Goal: Information Seeking & Learning: Find specific fact

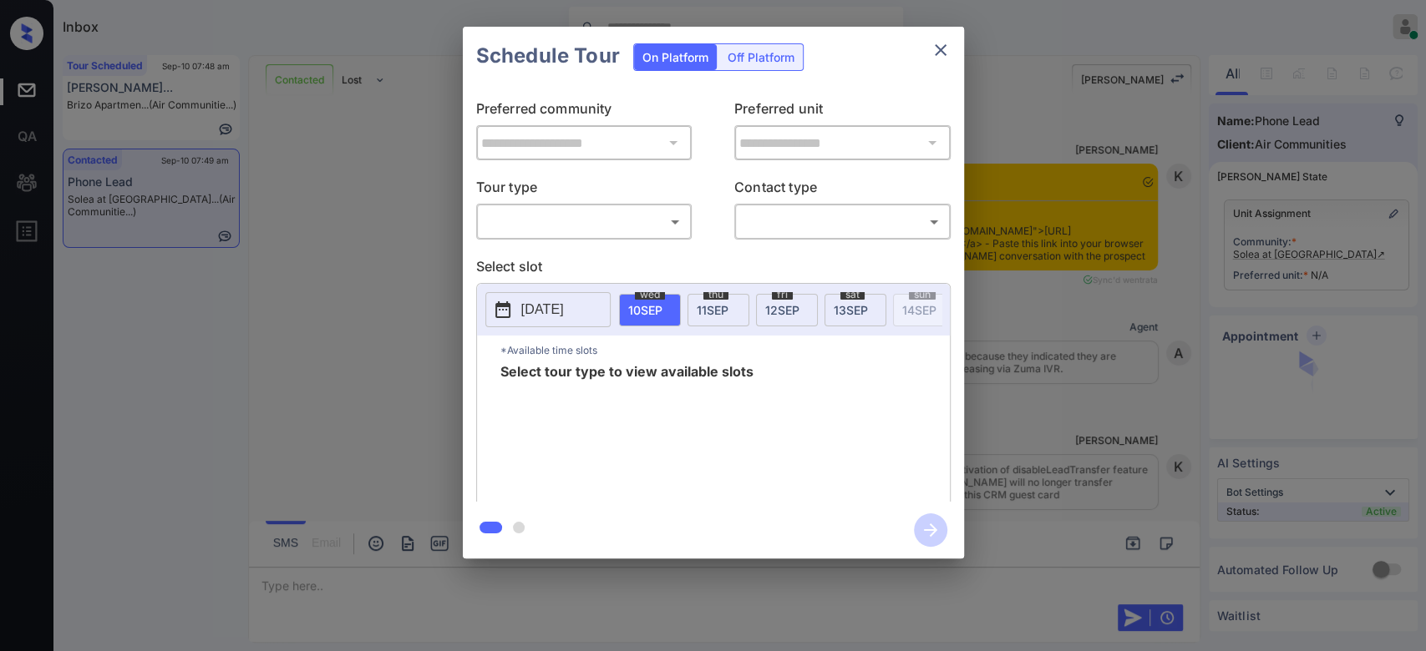
scroll to position [1262, 0]
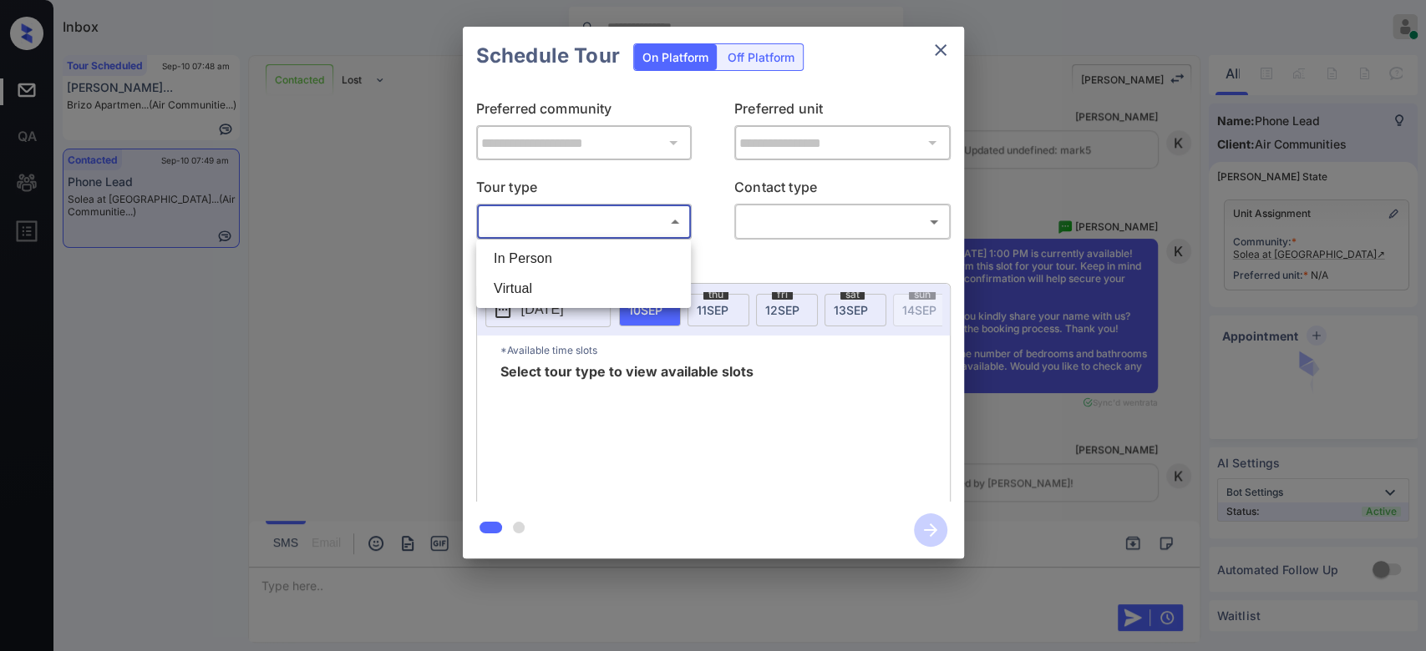
click at [623, 220] on body "Inbox Mukesh Online Set yourself offline Set yourself on break Profile Switch t…" at bounding box center [713, 325] width 1426 height 651
click at [947, 50] on div at bounding box center [713, 325] width 1426 height 651
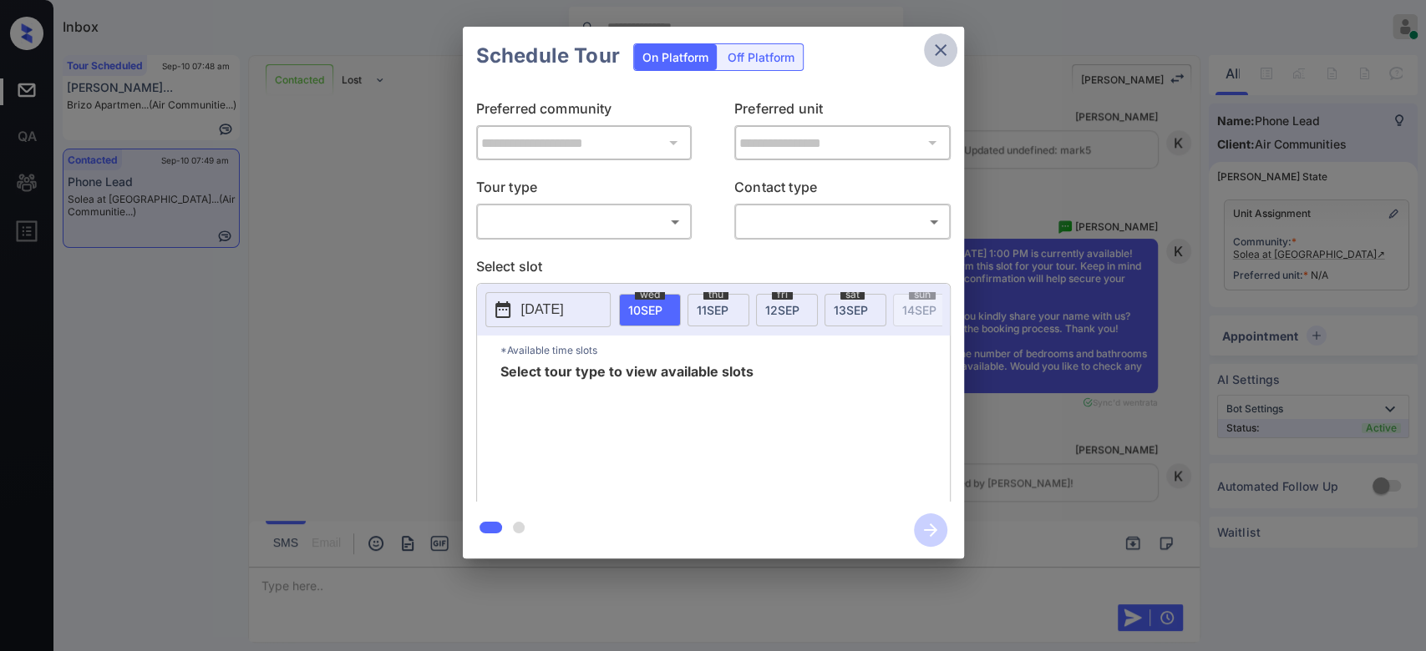
click at [947, 50] on icon "close" at bounding box center [940, 50] width 20 height 20
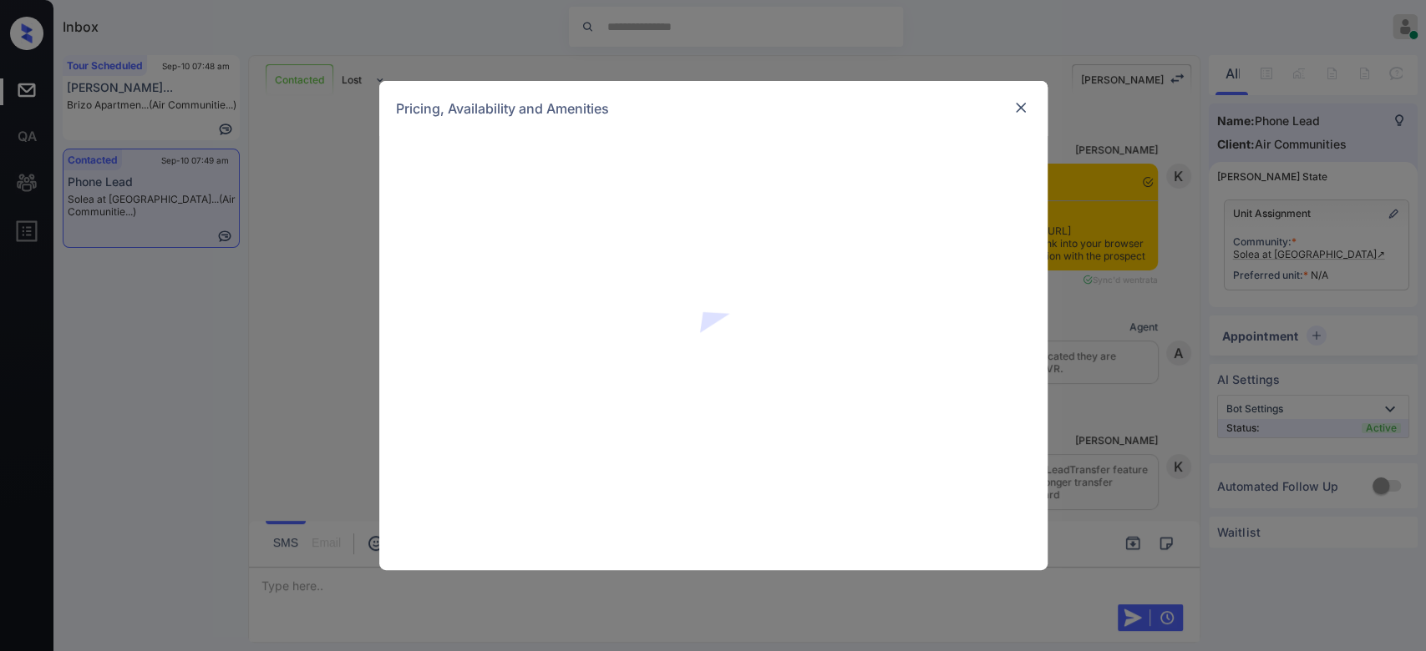
scroll to position [1658, 0]
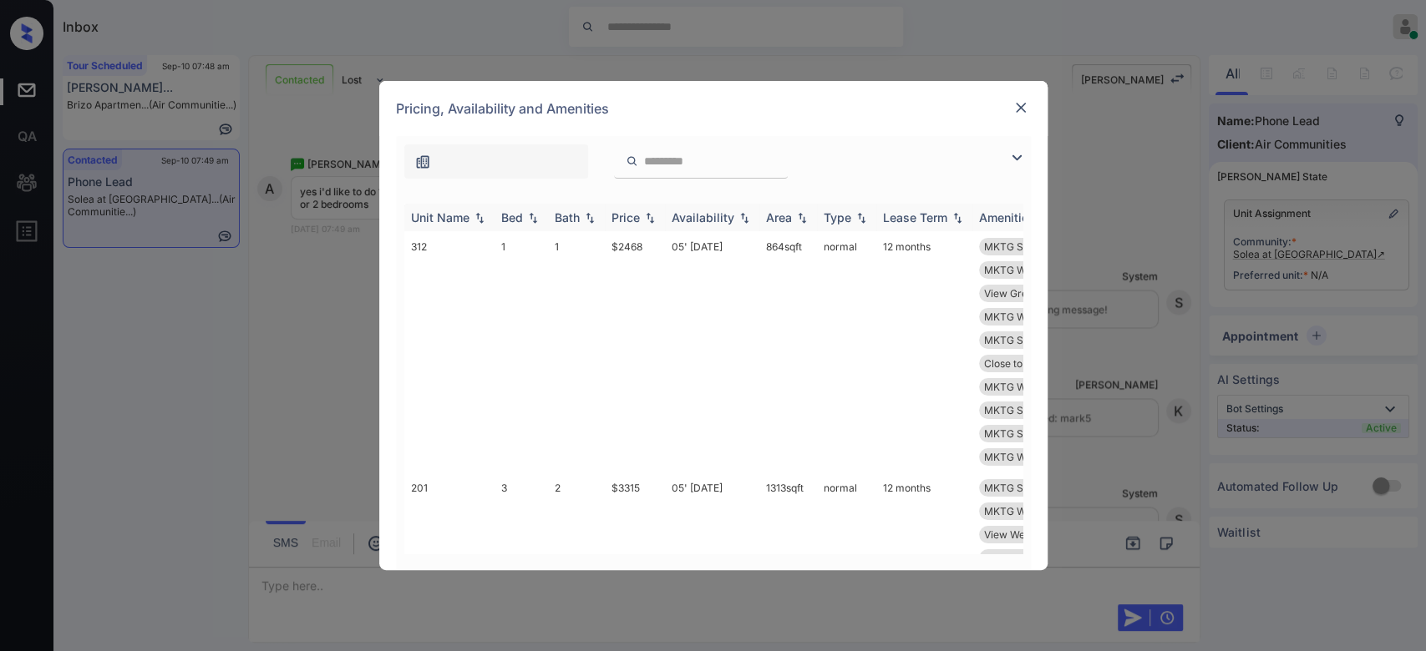
click at [629, 215] on div "Price" at bounding box center [625, 217] width 28 height 14
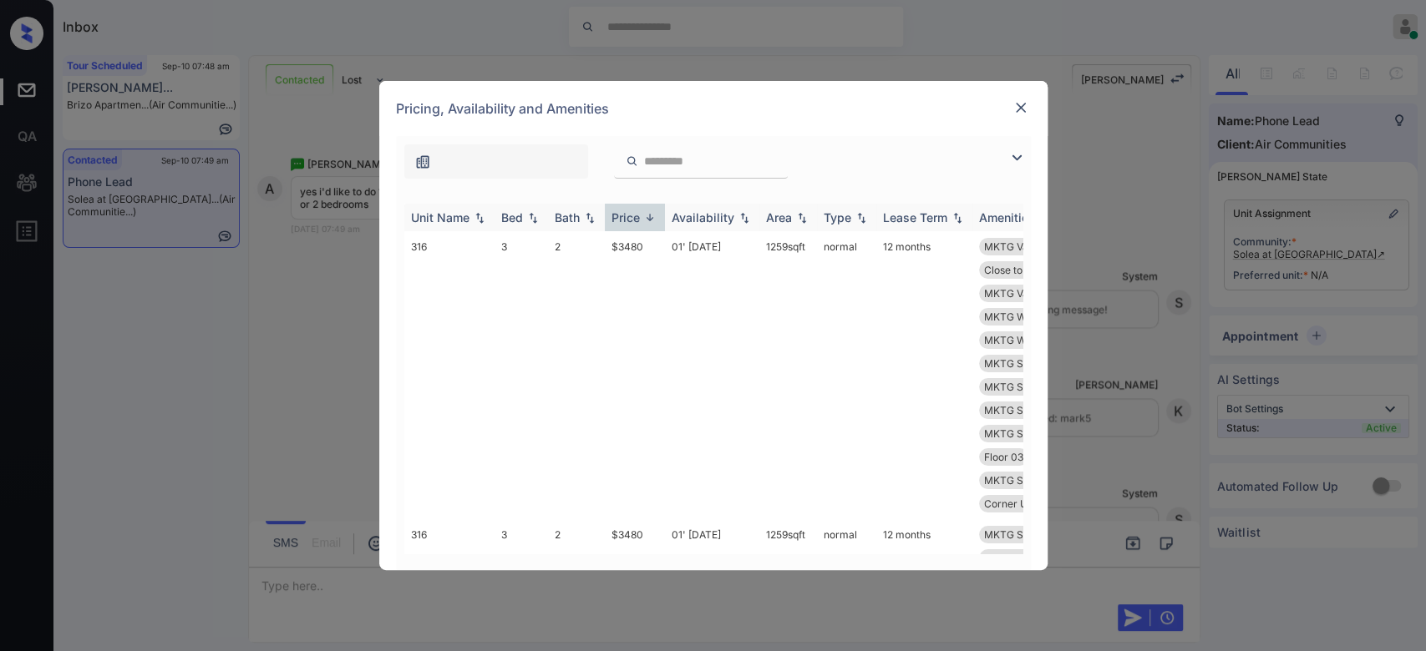
click at [629, 215] on div "Price" at bounding box center [625, 217] width 28 height 14
click at [629, 244] on td "$2313" at bounding box center [635, 363] width 60 height 265
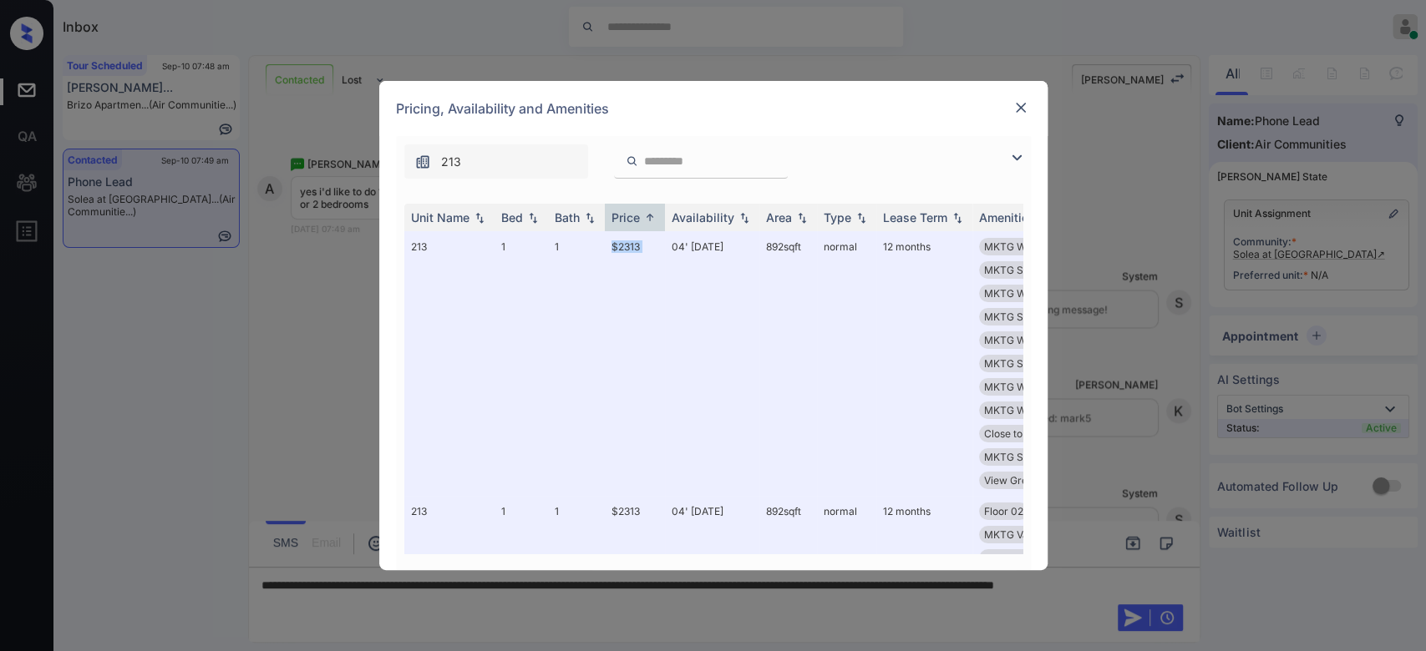
click at [1026, 109] on img at bounding box center [1020, 107] width 17 height 17
